Goal: Transaction & Acquisition: Subscribe to service/newsletter

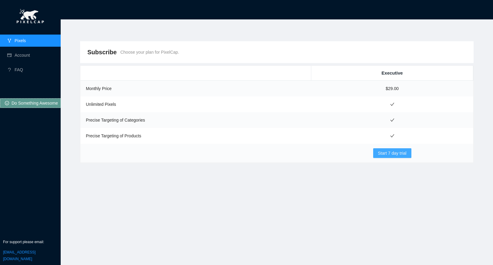
click at [377, 156] on button "Start 7 day trial" at bounding box center [392, 153] width 38 height 10
click at [30, 55] on link "Account" at bounding box center [22, 55] width 15 height 5
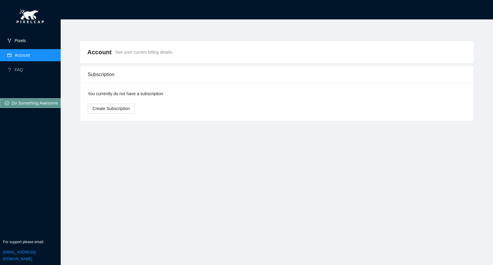
click at [24, 43] on link "Pixels" at bounding box center [20, 40] width 11 height 5
